Goal: Transaction & Acquisition: Purchase product/service

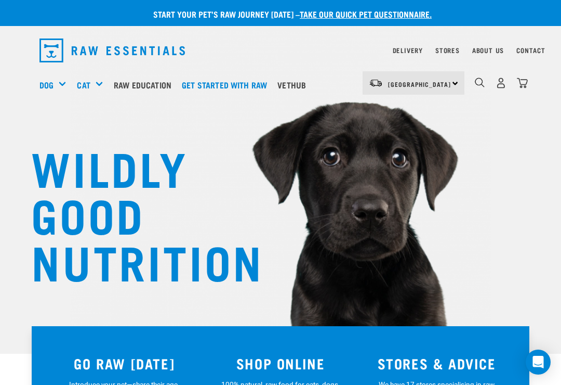
click at [522, 87] on img "dropdown navigation" at bounding box center [522, 82] width 11 height 11
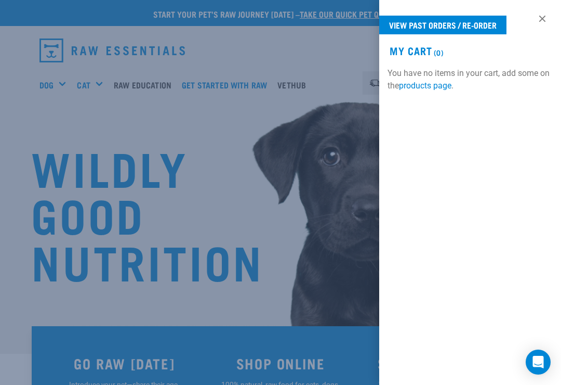
click at [482, 28] on link "View past orders / re-order" at bounding box center [442, 25] width 127 height 19
click at [436, 25] on link "View past orders / re-order" at bounding box center [442, 25] width 127 height 19
click at [453, 23] on link "View past orders / re-order" at bounding box center [442, 25] width 127 height 19
click at [484, 29] on link "View past orders / re-order" at bounding box center [442, 25] width 127 height 19
click at [421, 51] on h2 "My Cart (0)" at bounding box center [470, 51] width 182 height 12
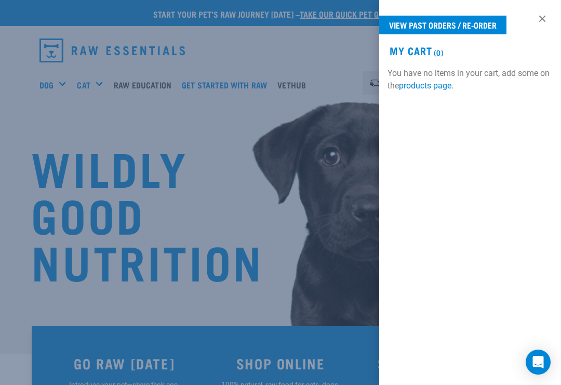
click at [340, 59] on div at bounding box center [280, 192] width 561 height 385
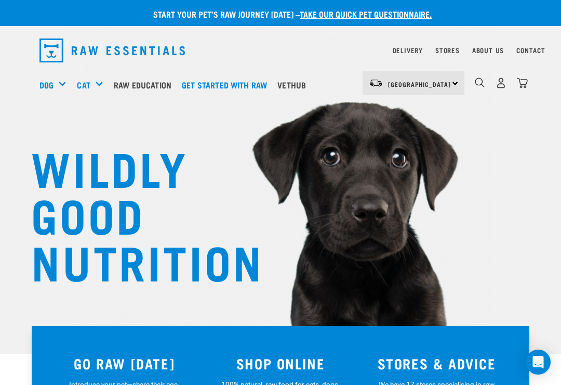
click at [525, 78] on img "dropdown navigation" at bounding box center [522, 82] width 11 height 11
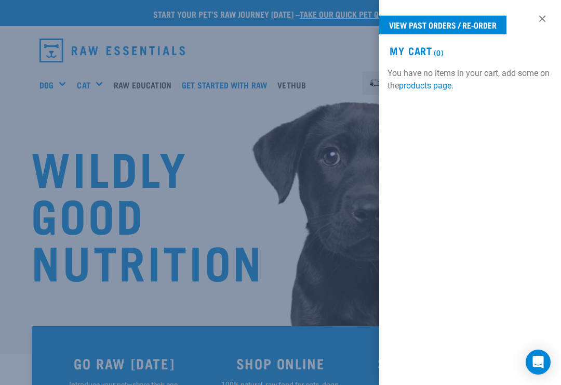
click at [481, 24] on link "View past orders / re-order" at bounding box center [442, 25] width 127 height 19
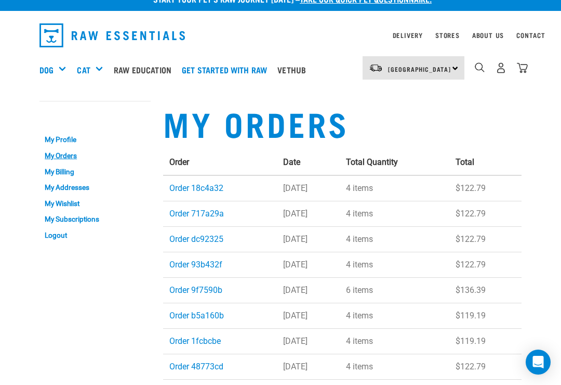
scroll to position [15, 0]
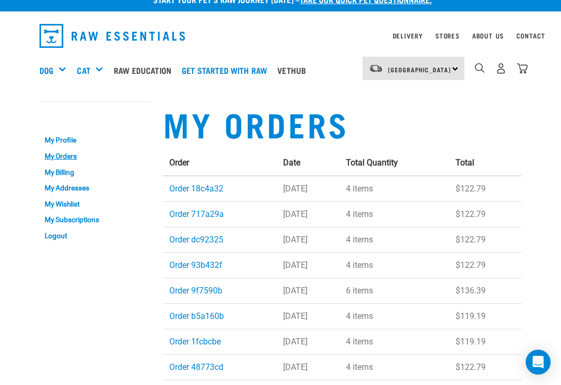
click at [197, 183] on link "Order 18c4a32" at bounding box center [196, 188] width 54 height 10
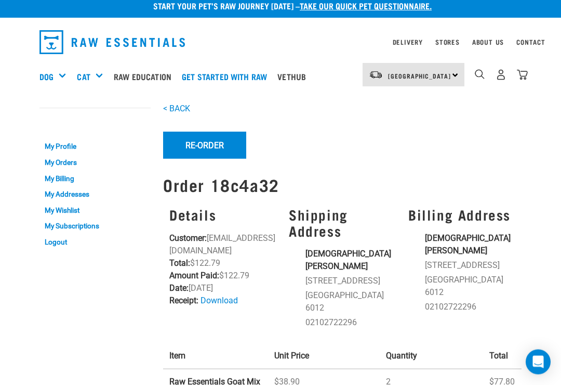
scroll to position [9, 0]
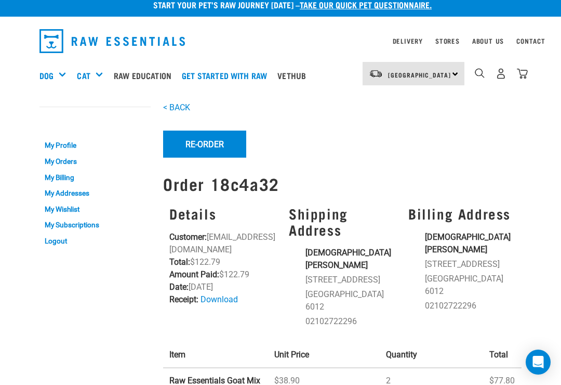
click at [205, 141] on button "Re-Order" at bounding box center [204, 143] width 83 height 27
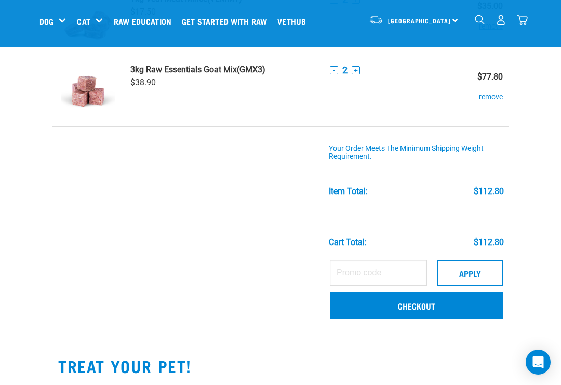
scroll to position [116, 0]
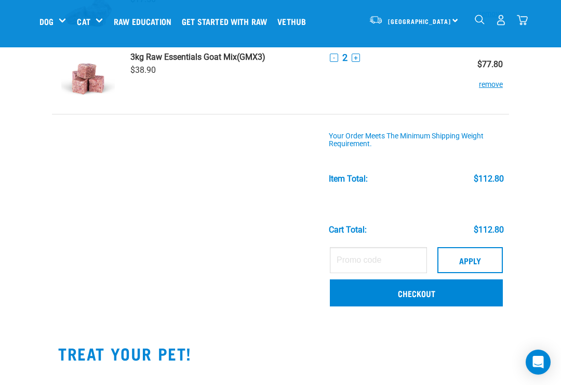
click at [414, 292] on link "Checkout" at bounding box center [416, 292] width 173 height 27
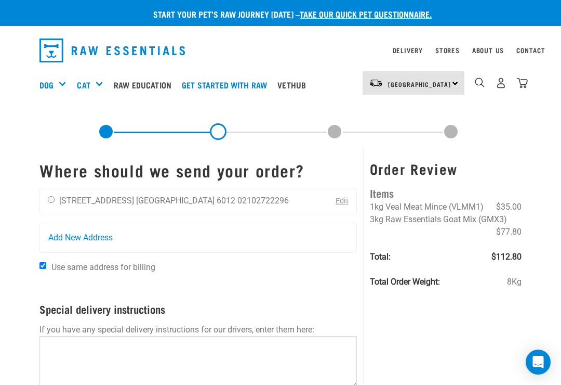
click at [49, 191] on div "[DEMOGRAPHIC_DATA][PERSON_NAME] [STREET_ADDRESS] [GEOGRAPHIC_DATA] 6012 0210272…" at bounding box center [168, 201] width 257 height 26
click at [54, 198] on input "radio" at bounding box center [51, 199] width 7 height 7
radio input "true"
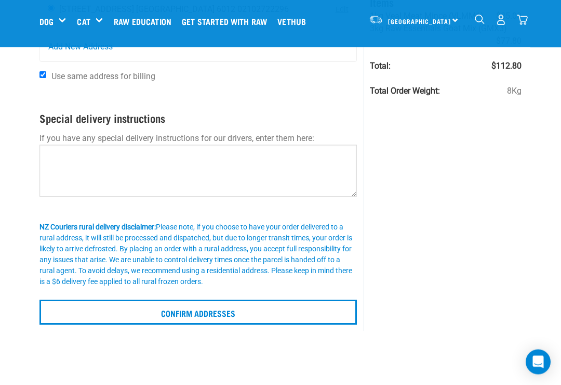
scroll to position [112, 0]
click at [252, 312] on input "Confirm addresses" at bounding box center [197, 311] width 317 height 25
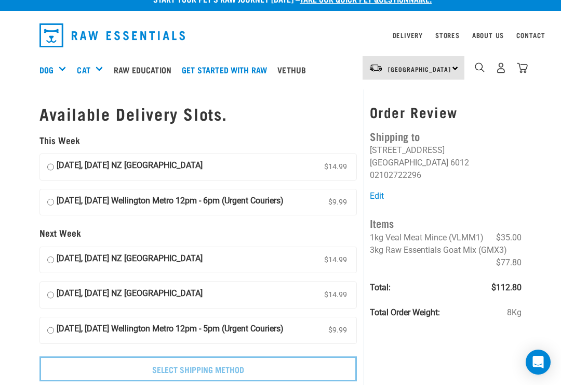
scroll to position [16, 0]
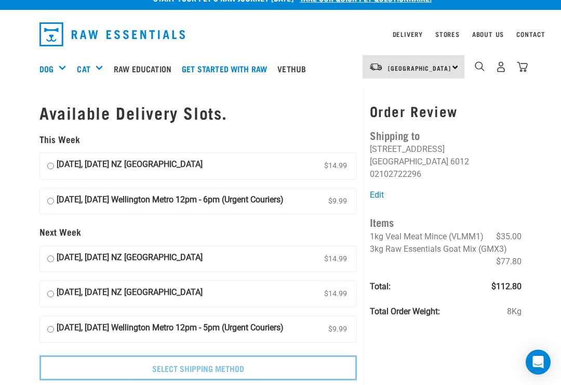
click at [45, 198] on label "19 October, Sunday Wellington Metro 12pm - 6pm (Urgent Couriers) $9.99" at bounding box center [198, 201] width 316 height 26
click at [47, 198] on input "19 October, Sunday Wellington Metro 12pm - 6pm (Urgent Couriers) $9.99" at bounding box center [50, 201] width 7 height 16
radio input "true"
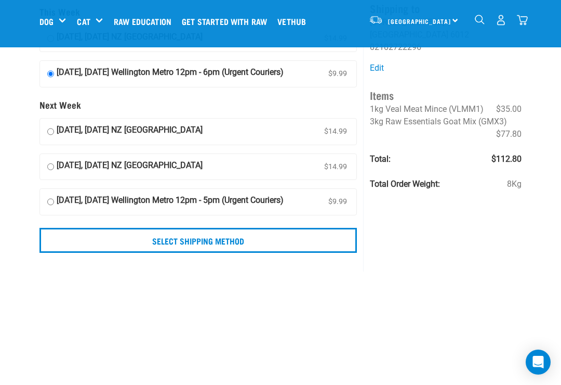
scroll to position [64, 0]
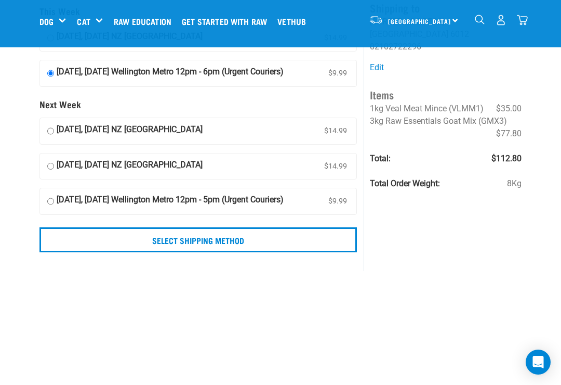
click at [273, 249] on input "Select Shipping Method" at bounding box center [197, 239] width 317 height 25
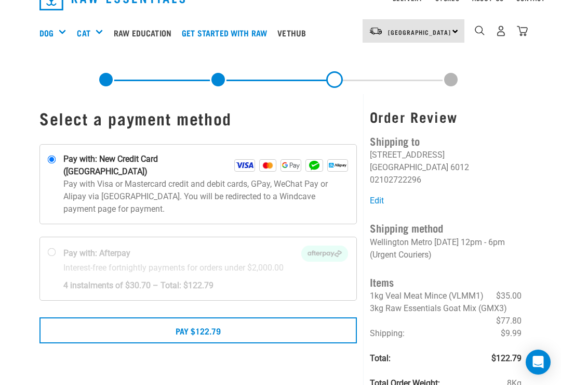
scroll to position [75, 0]
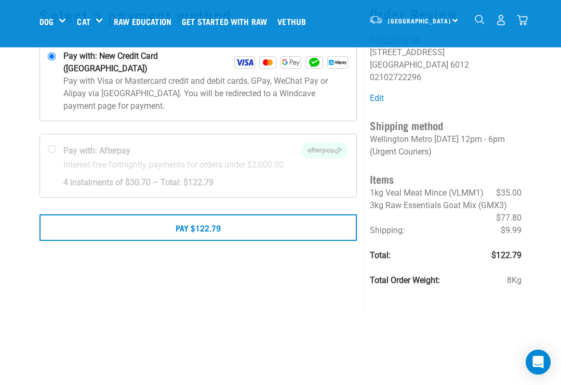
click at [260, 219] on button "Pay $122.79" at bounding box center [197, 227] width 317 height 26
